Goal: Task Accomplishment & Management: Manage account settings

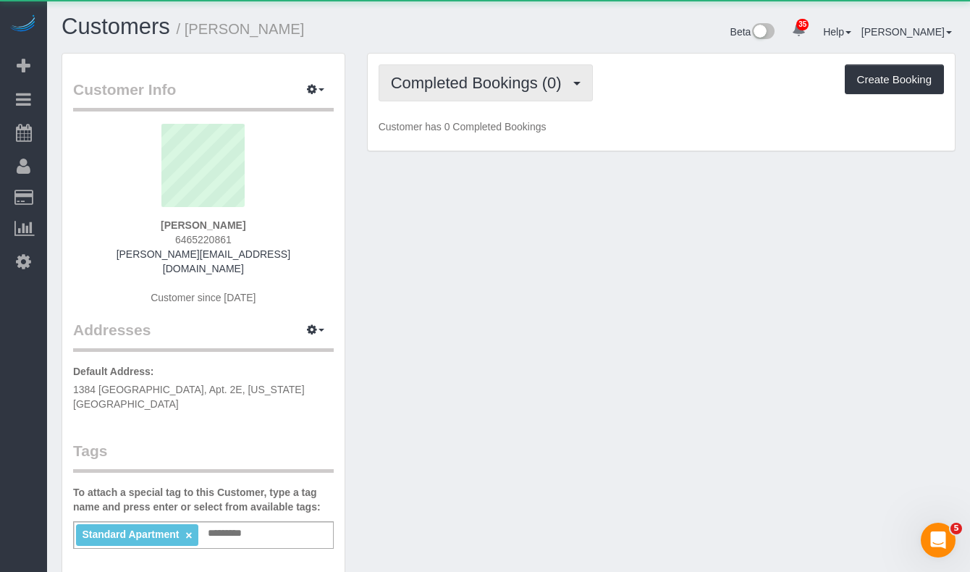
click at [527, 90] on span "Completed Bookings (0)" at bounding box center [480, 83] width 178 height 18
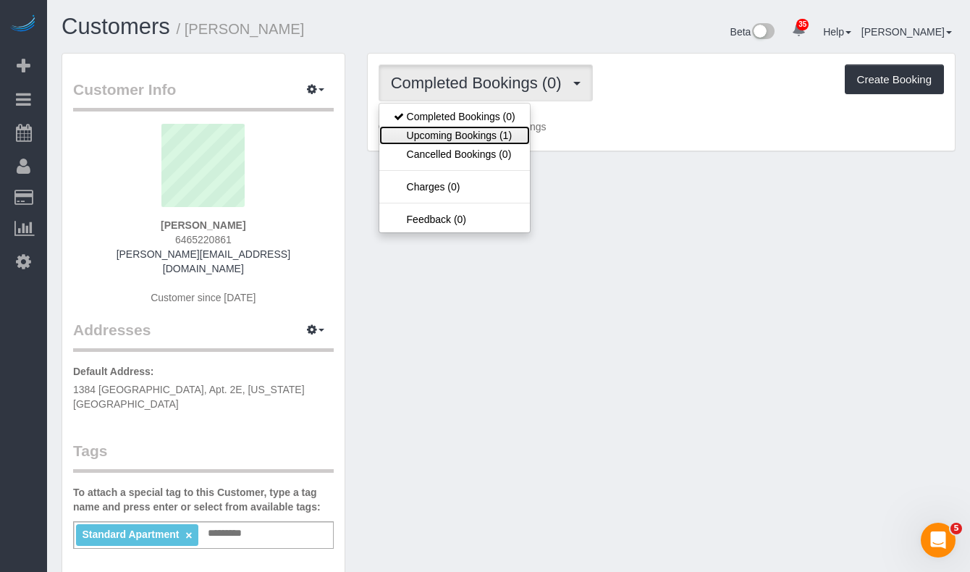
click at [473, 132] on link "Upcoming Bookings (1)" at bounding box center [454, 135] width 151 height 19
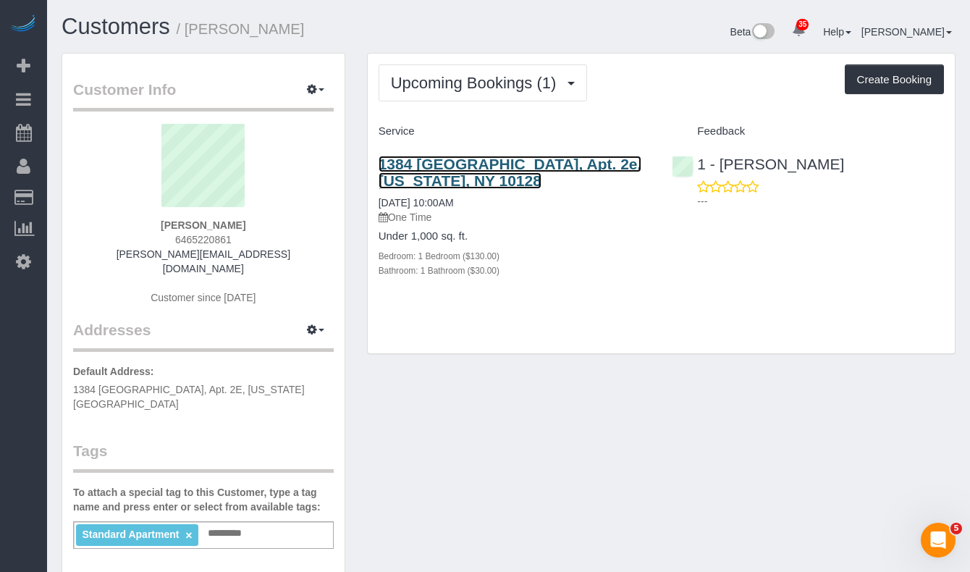
click at [422, 175] on link "1384 Lexington, Apt. 2e, New York, NY 10128" at bounding box center [509, 172] width 263 height 33
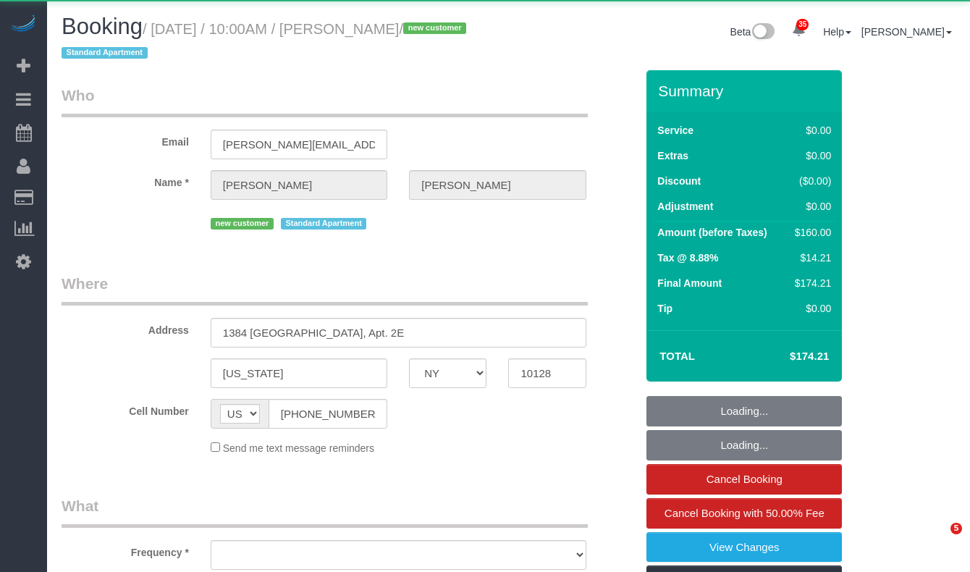
select select "NY"
select select "object:1071"
select select "1"
select select "number:89"
select select "number:90"
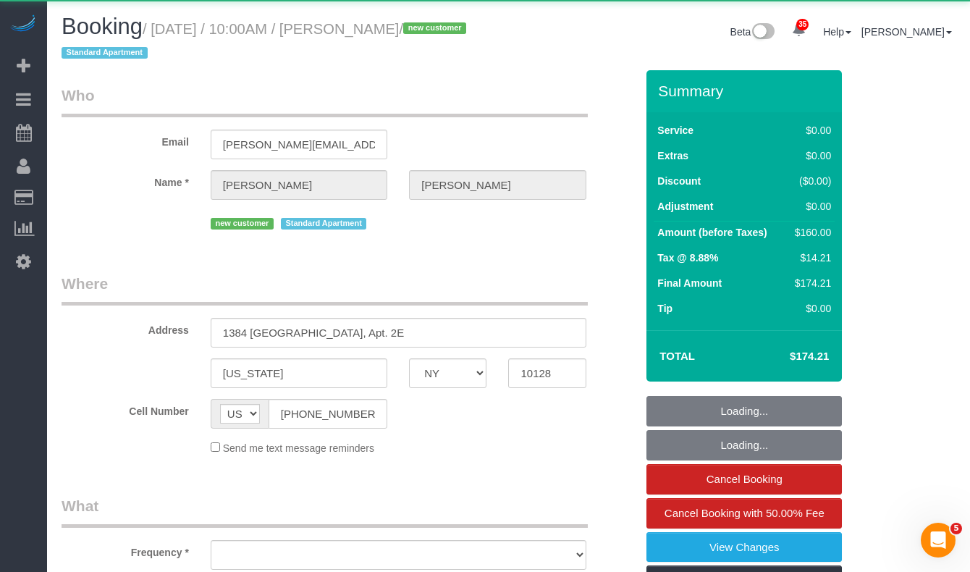
select select "number:15"
select select "number:5"
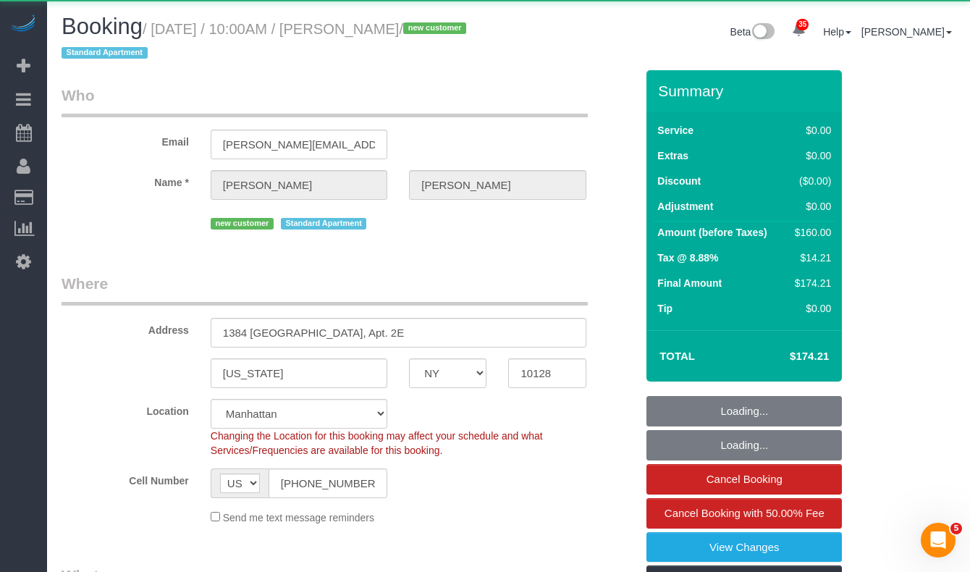
select select "object:1082"
select select "string:stripe-pm_1SEaly4VGloSiKo7Gu9sSVpo"
select select "spot1"
select select "1"
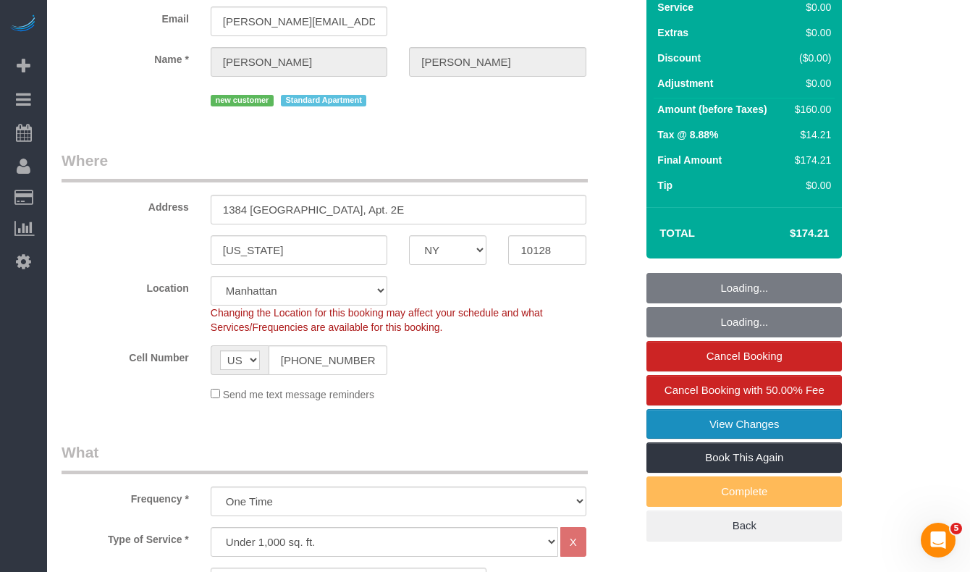
scroll to position [207, 0]
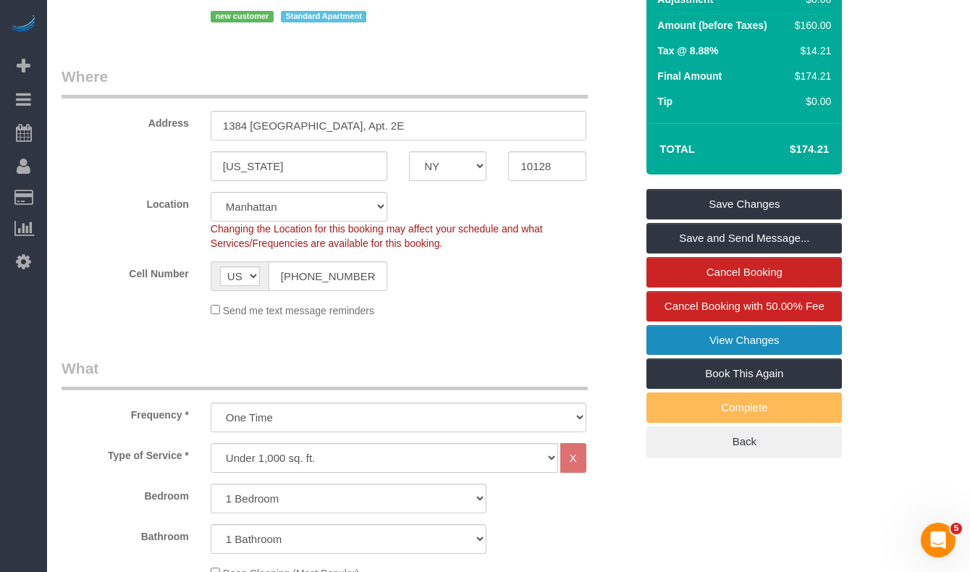
click at [690, 339] on link "View Changes" at bounding box center [743, 340] width 195 height 30
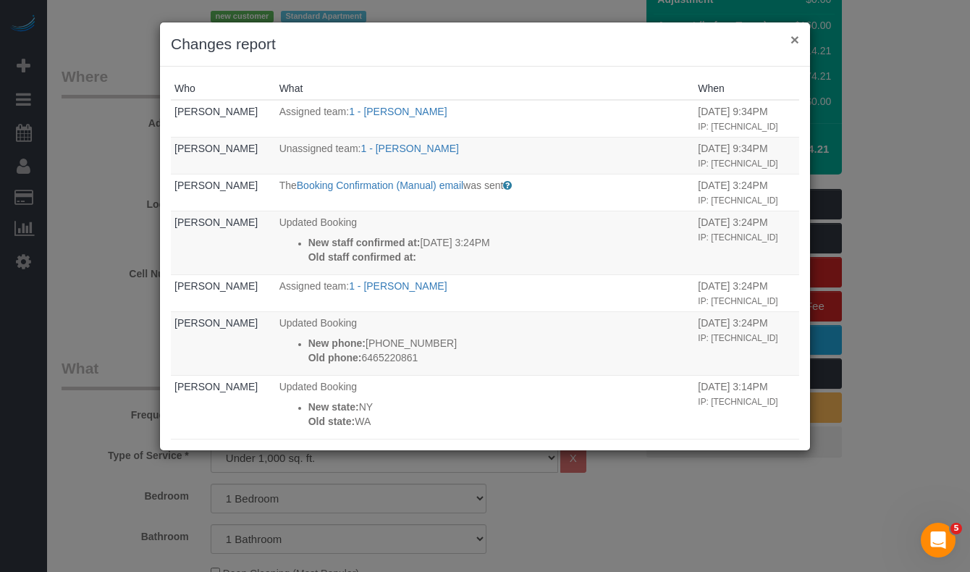
click at [795, 40] on button "×" at bounding box center [794, 39] width 9 height 15
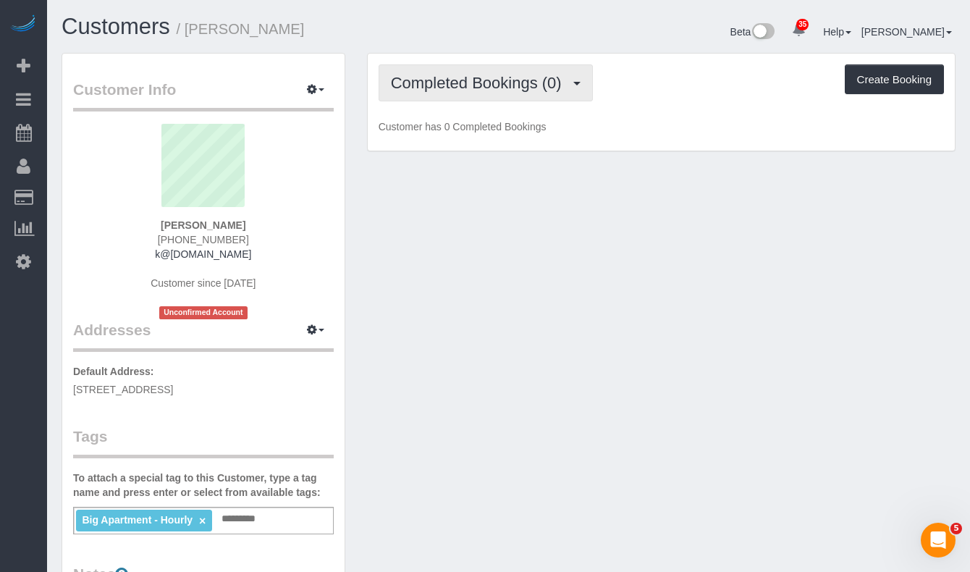
click at [447, 83] on span "Completed Bookings (0)" at bounding box center [480, 83] width 178 height 18
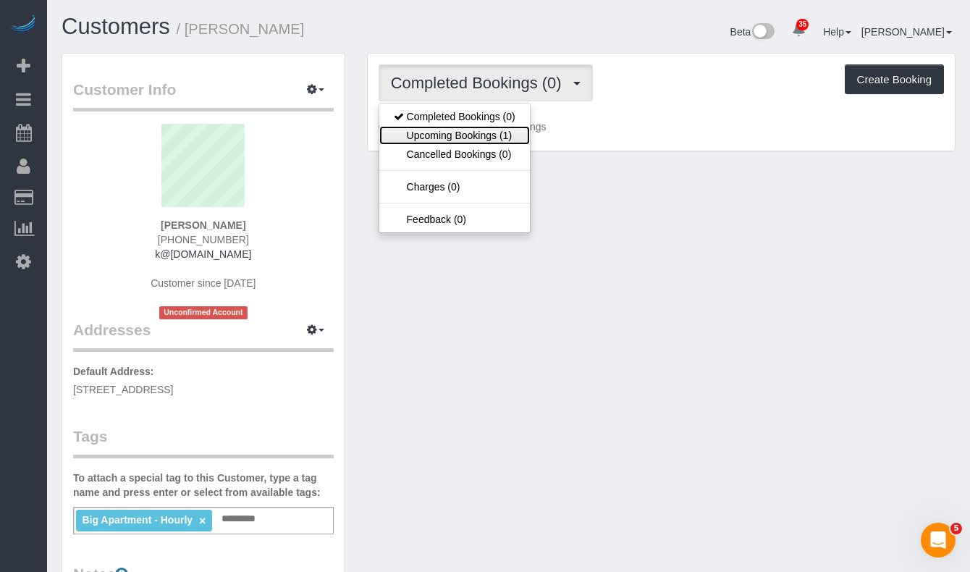
click at [472, 134] on link "Upcoming Bookings (1)" at bounding box center [454, 135] width 151 height 19
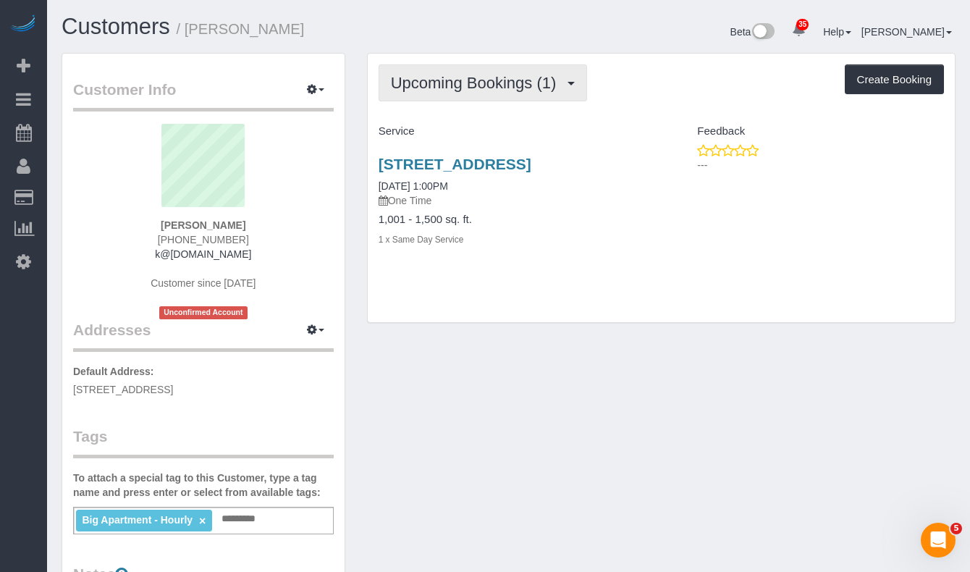
click at [502, 87] on span "Upcoming Bookings (1)" at bounding box center [477, 83] width 173 height 18
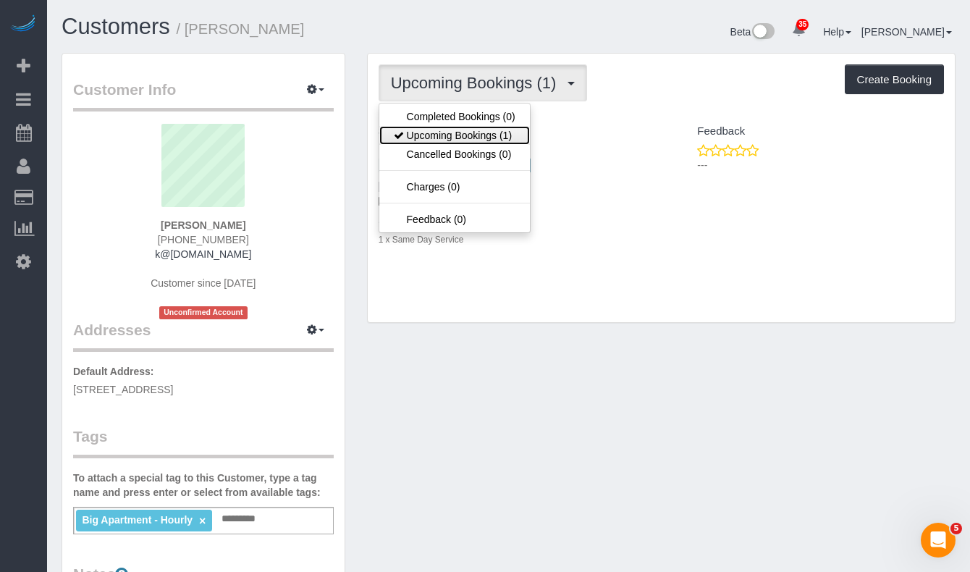
click at [462, 128] on link "Upcoming Bookings (1)" at bounding box center [454, 135] width 151 height 19
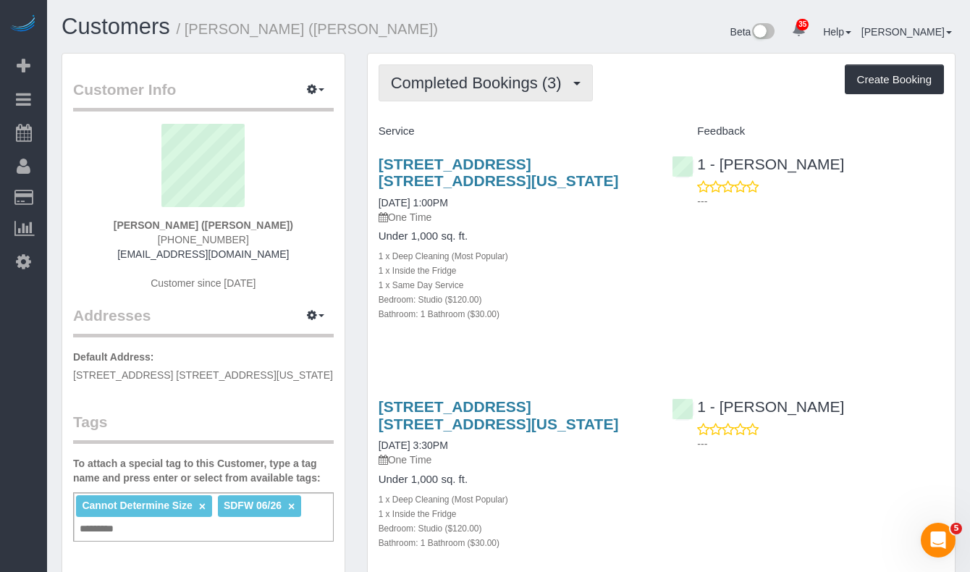
drag, startPoint x: 492, startPoint y: 93, endPoint x: 488, endPoint y: 110, distance: 17.0
click at [492, 93] on button "Completed Bookings (3)" at bounding box center [485, 82] width 214 height 37
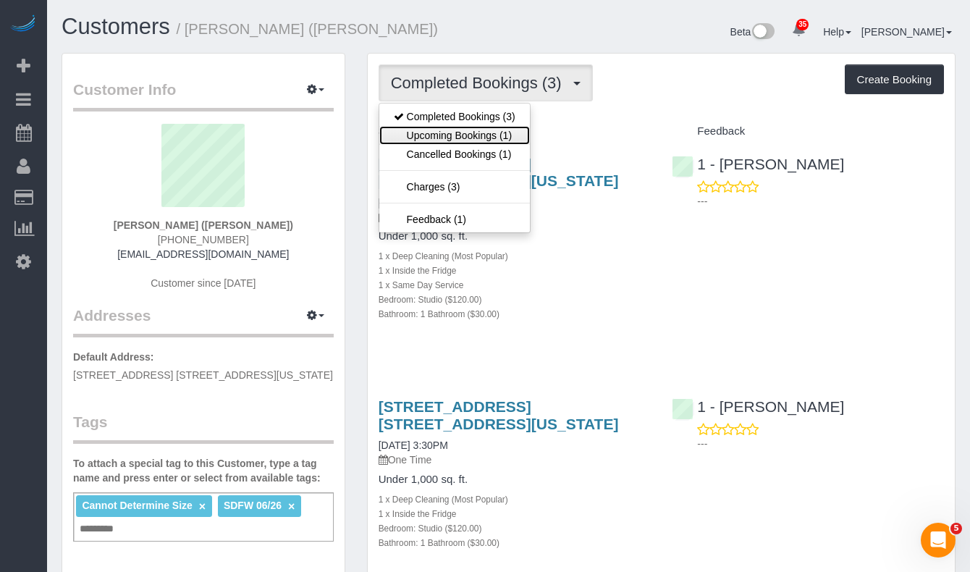
click at [473, 131] on link "Upcoming Bookings (1)" at bounding box center [454, 135] width 151 height 19
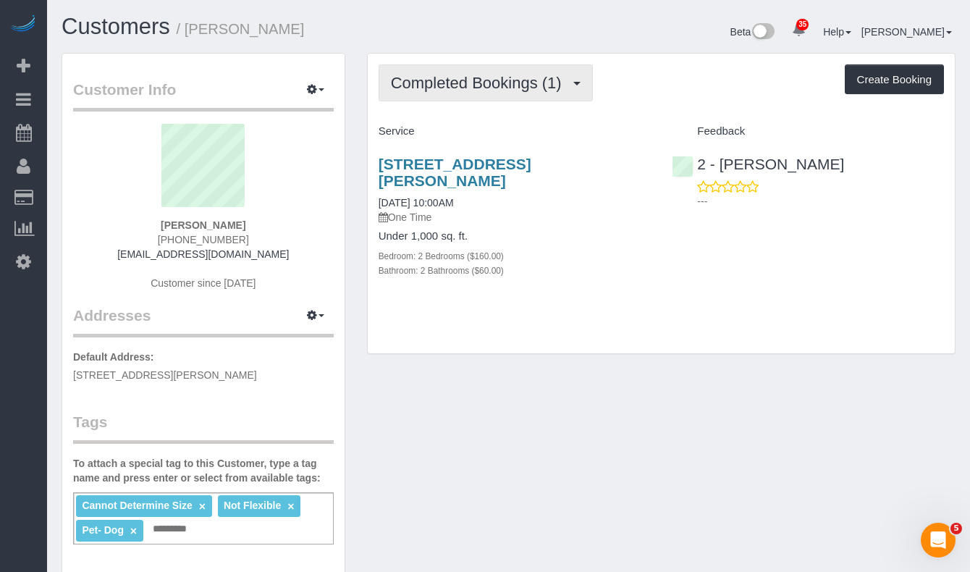
drag, startPoint x: 508, startPoint y: 82, endPoint x: 501, endPoint y: 96, distance: 16.2
click at [508, 83] on span "Completed Bookings (1)" at bounding box center [480, 83] width 178 height 18
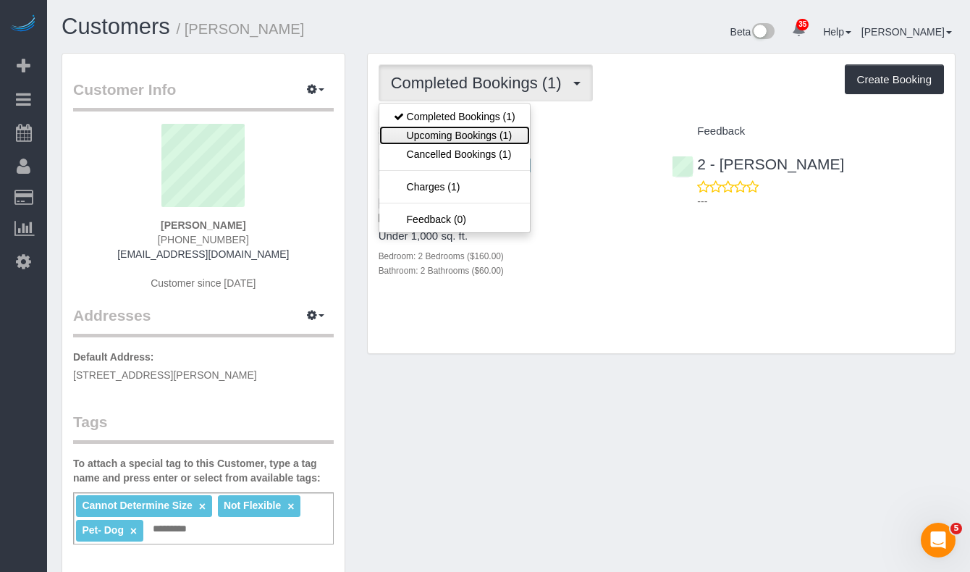
click at [449, 126] on link "Upcoming Bookings (1)" at bounding box center [454, 135] width 151 height 19
